Goal: Transaction & Acquisition: Purchase product/service

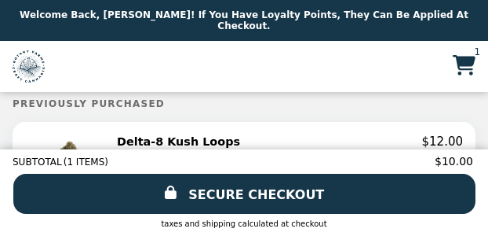
select select "**********"
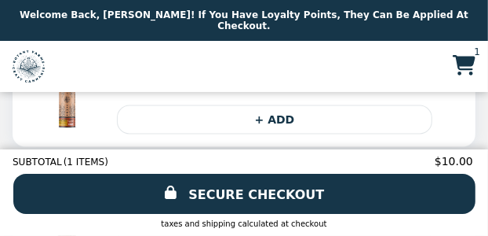
scroll to position [954, 0]
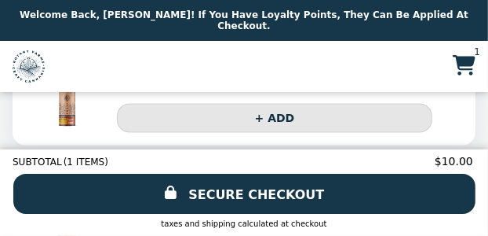
click at [232, 126] on button "+ ADD" at bounding box center [275, 118] width 316 height 29
click at [263, 125] on button "+ ADD" at bounding box center [275, 118] width 316 height 29
click at [216, 120] on button "+ ADD" at bounding box center [275, 118] width 316 height 29
click at [126, 117] on button "ADDED" at bounding box center [275, 118] width 316 height 29
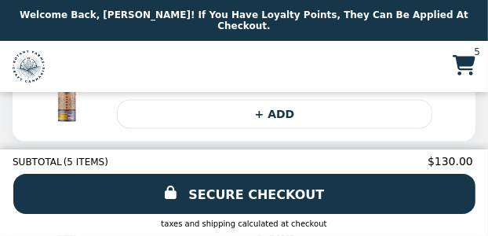
scroll to position [1077, 0]
